Goal: Information Seeking & Learning: Learn about a topic

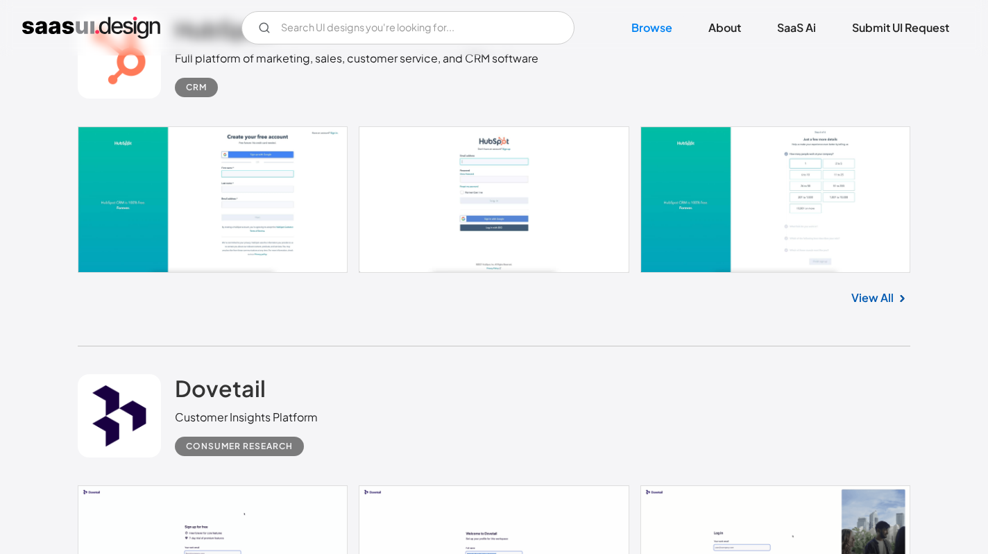
scroll to position [2624, 0]
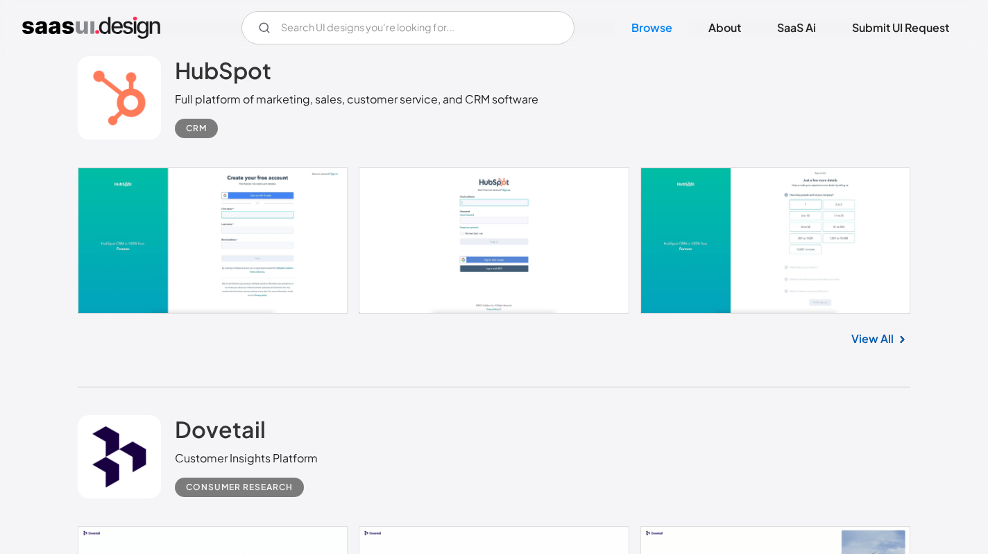
click at [875, 346] on link "View All" at bounding box center [873, 338] width 42 height 17
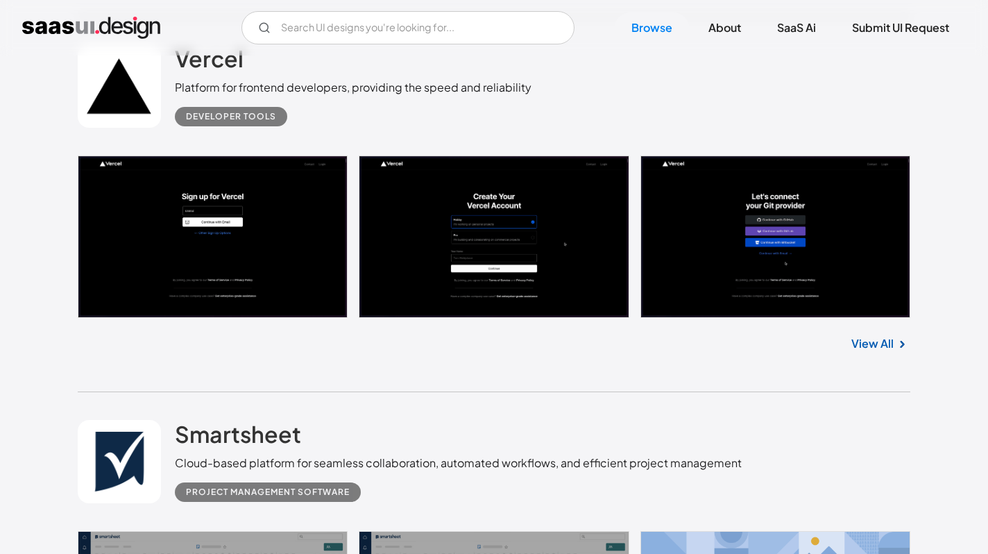
scroll to position [9131, 0]
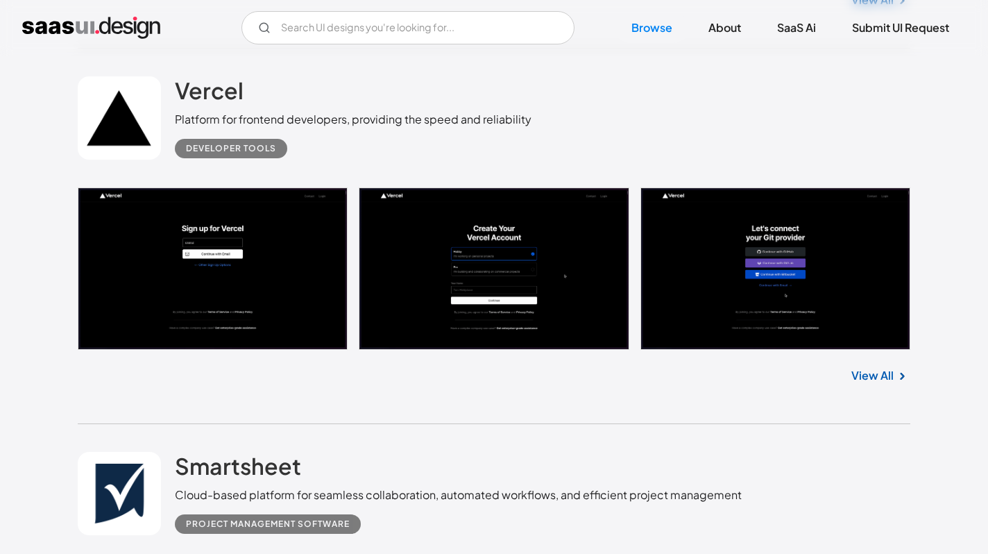
click at [871, 371] on div "View All" at bounding box center [494, 373] width 833 height 46
click at [866, 384] on link "View All" at bounding box center [873, 375] width 42 height 17
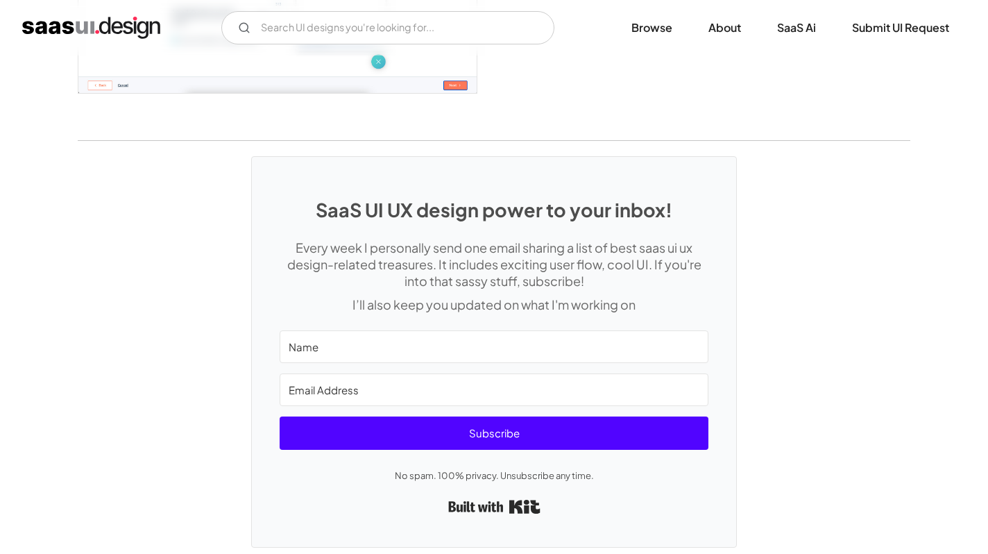
scroll to position [2379, 0]
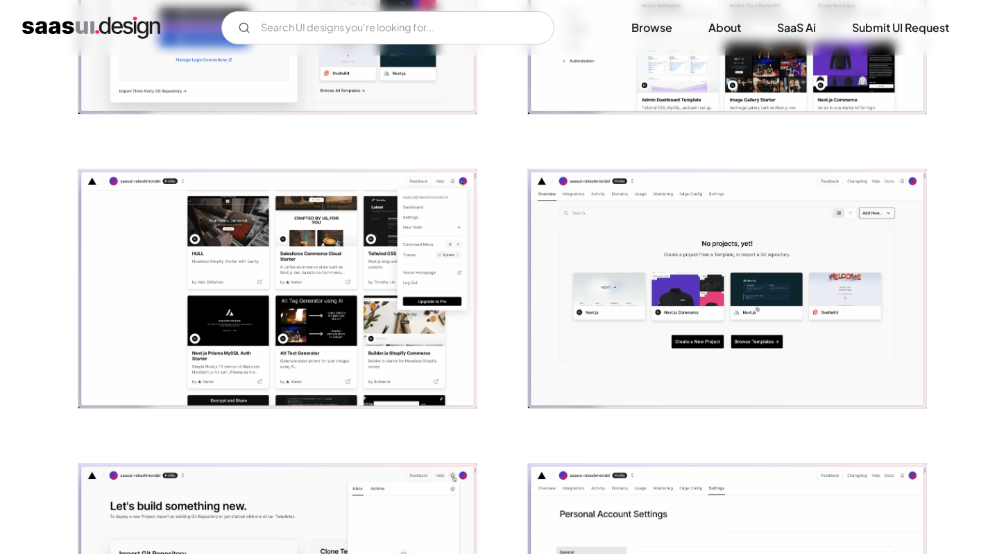
scroll to position [923, 0]
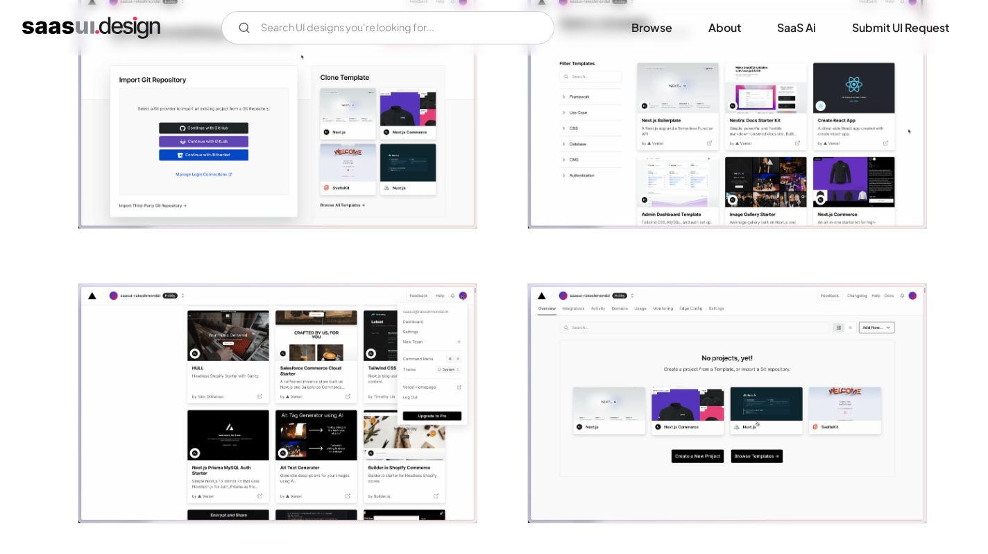
click at [419, 376] on img "open lightbox" at bounding box center [277, 403] width 398 height 239
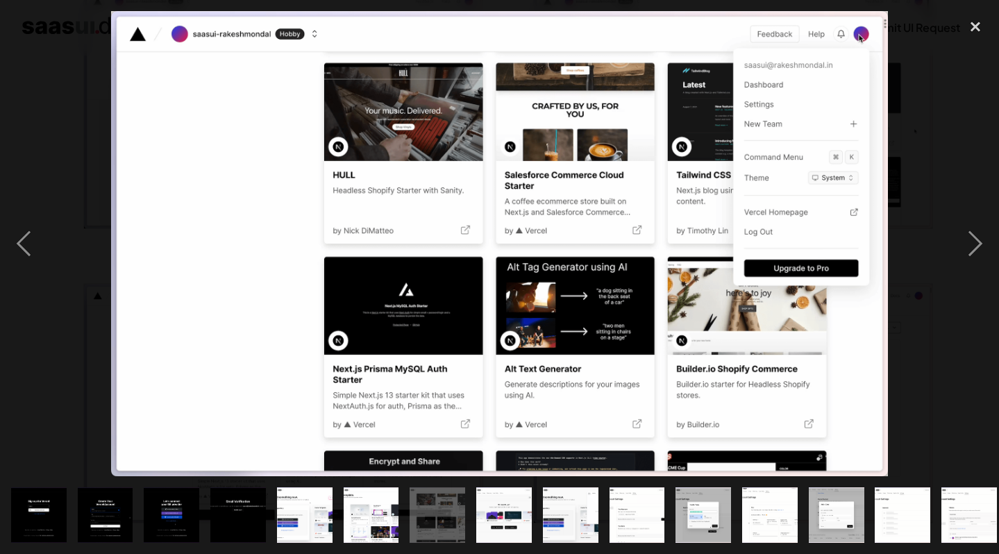
click at [93, 132] on div at bounding box center [499, 243] width 999 height 465
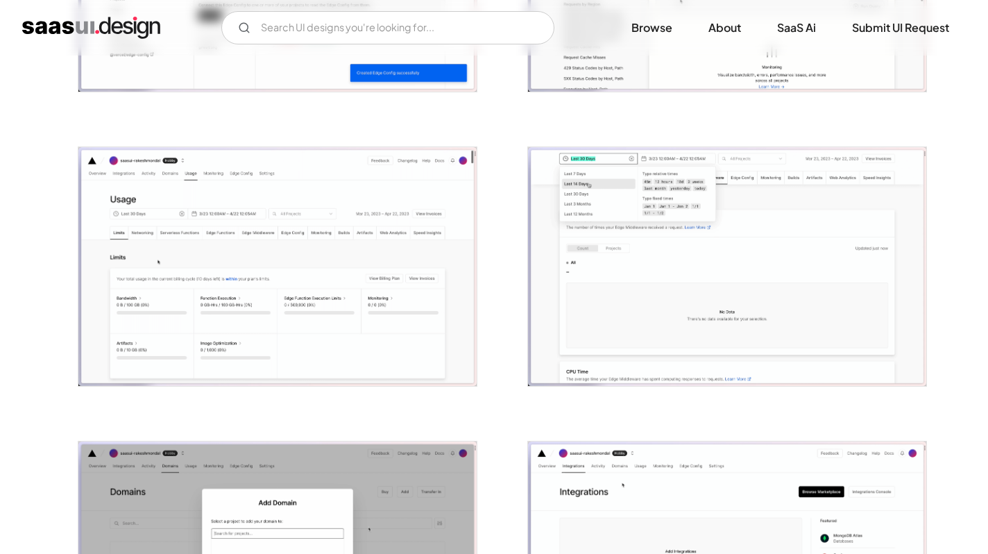
scroll to position [2823, 0]
click at [204, 237] on img "open lightbox" at bounding box center [277, 267] width 398 height 239
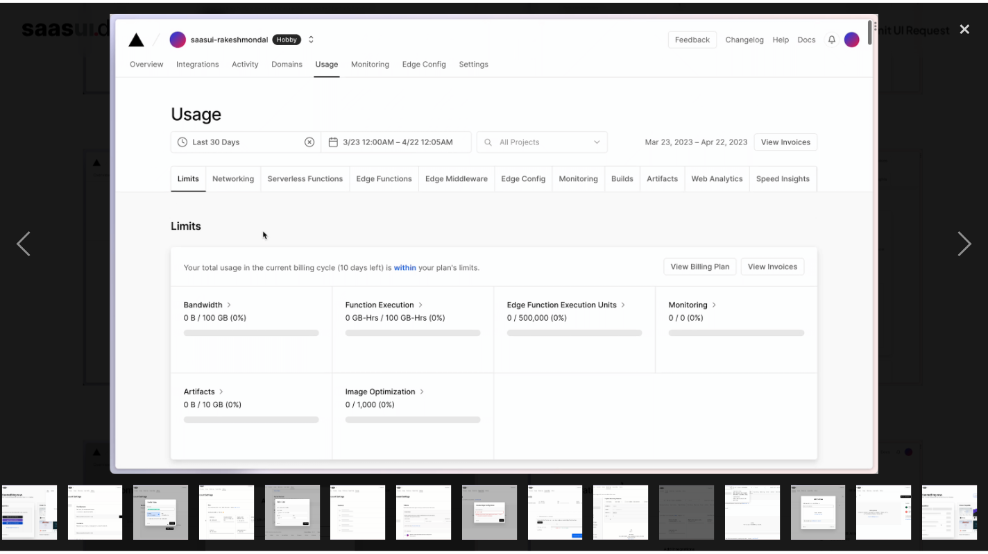
scroll to position [0, 541]
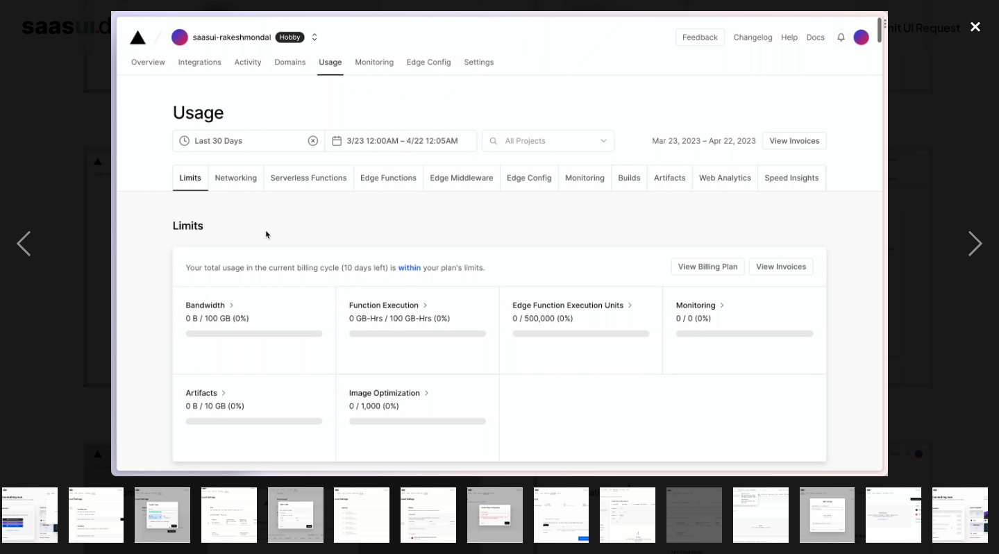
click at [972, 29] on div "close lightbox" at bounding box center [975, 26] width 47 height 31
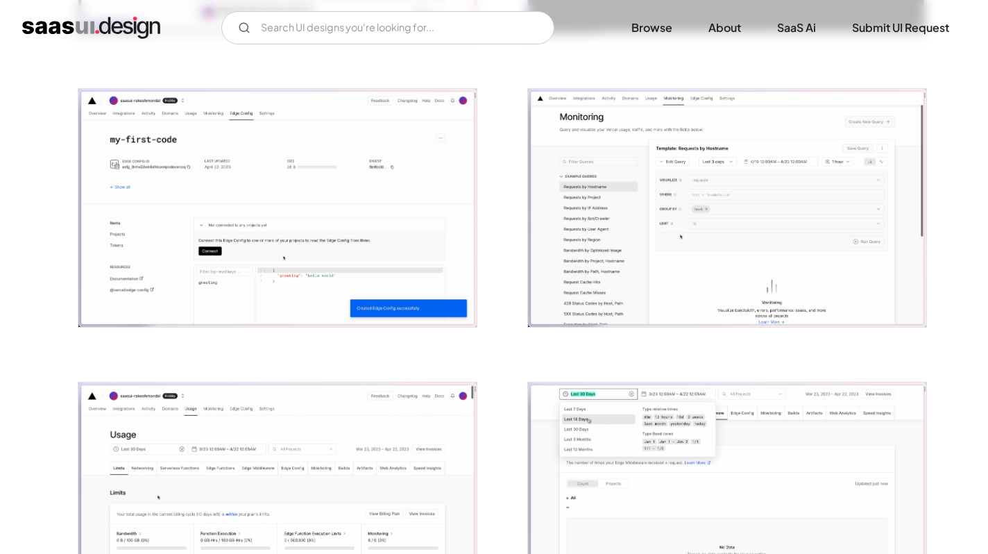
scroll to position [2571, 0]
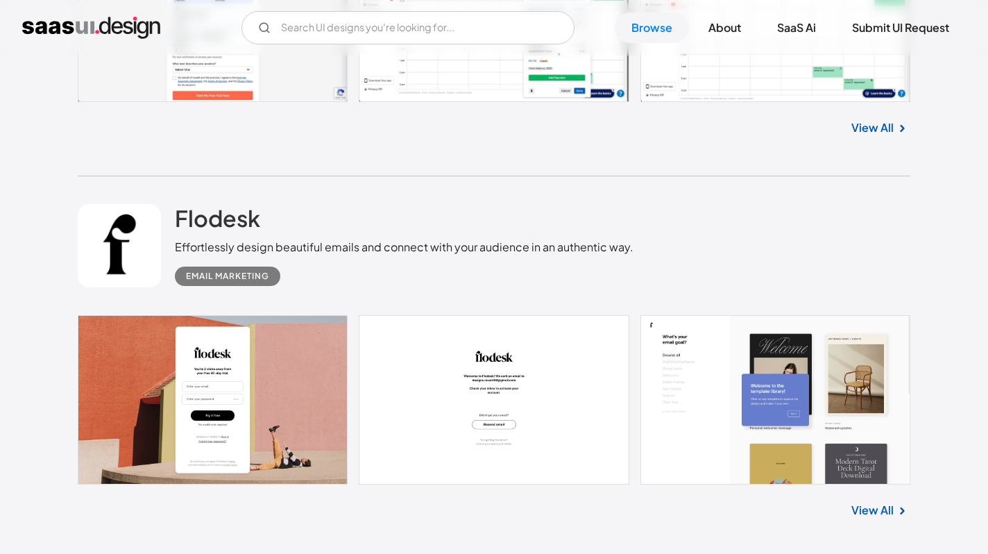
scroll to position [15902, 0]
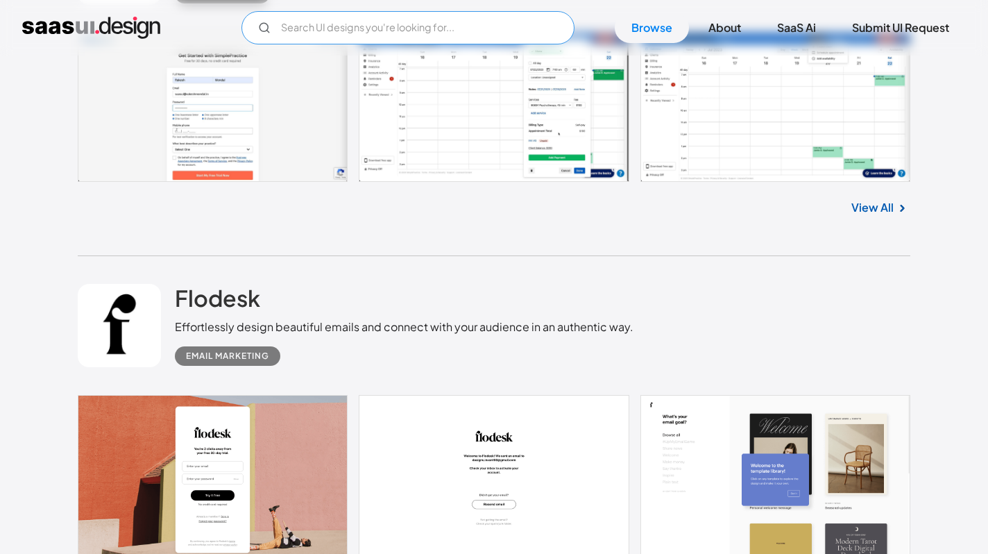
click at [334, 31] on input "Email Form" at bounding box center [408, 27] width 333 height 33
click at [444, 33] on input "shopify" at bounding box center [408, 27] width 333 height 33
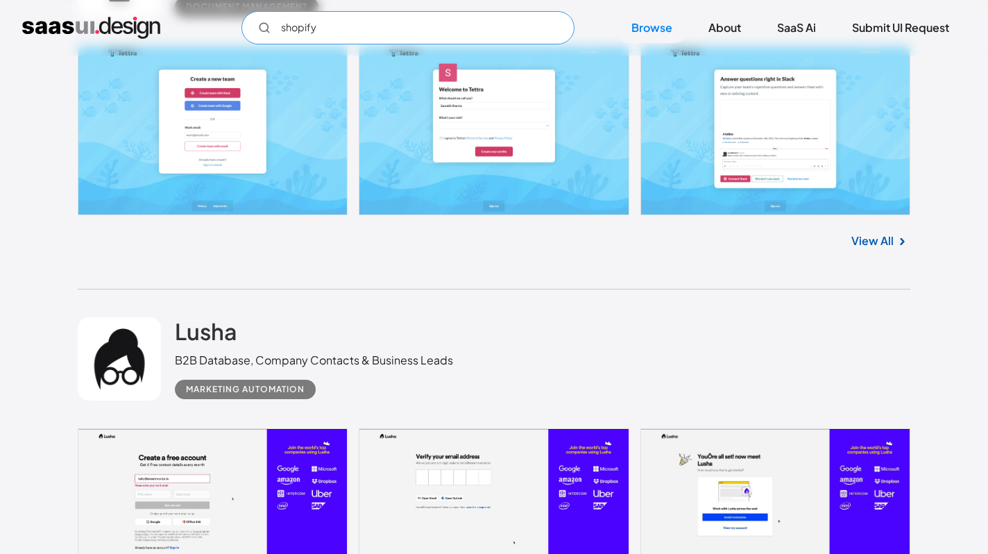
scroll to position [18225, 0]
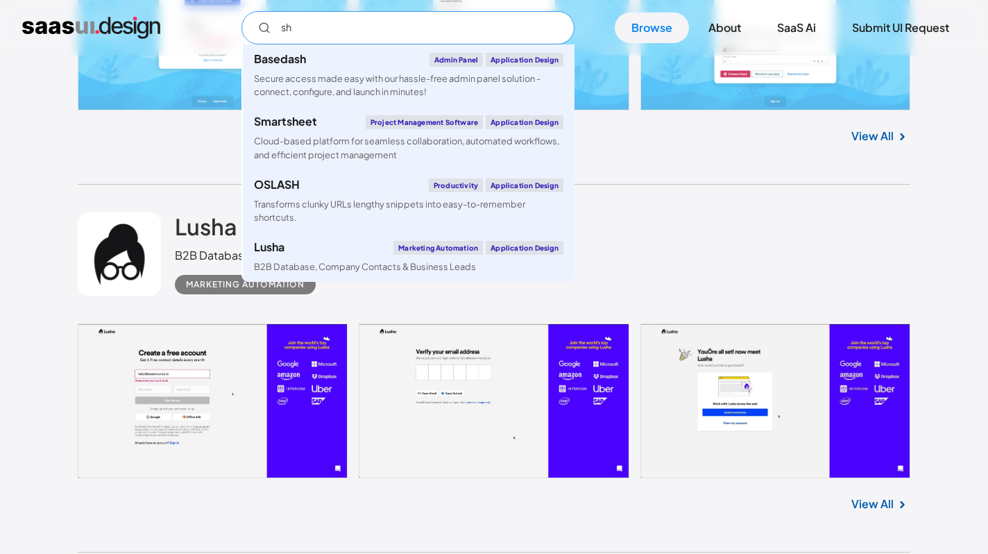
type input "s"
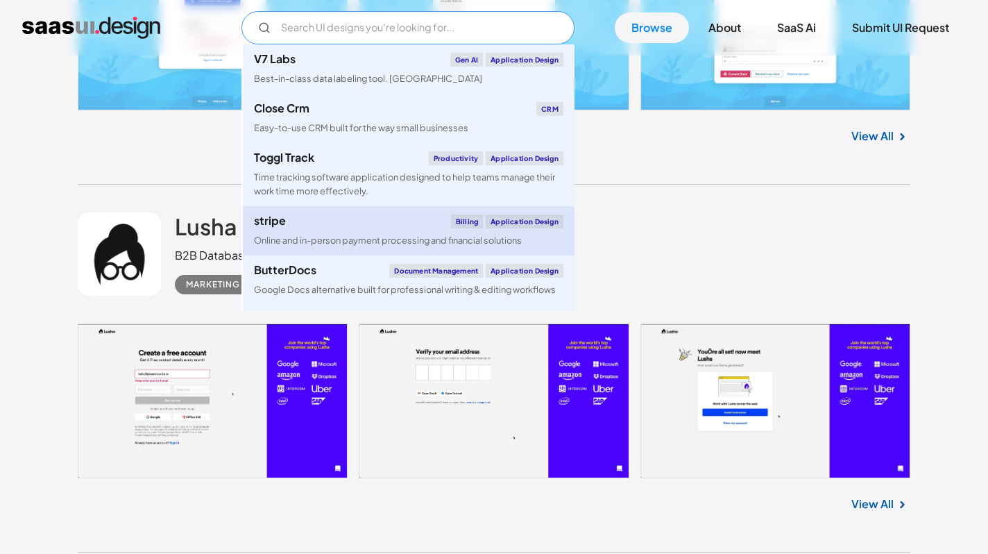
click at [394, 234] on div "Online and in-person payment processing and financial solutions" at bounding box center [388, 240] width 268 height 13
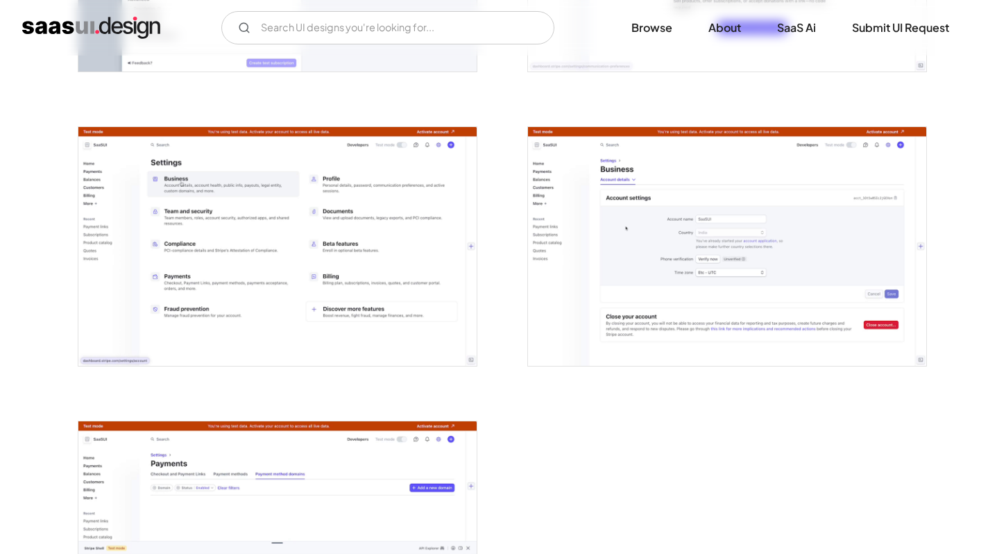
scroll to position [3583, 0]
